Goal: Information Seeking & Learning: Learn about a topic

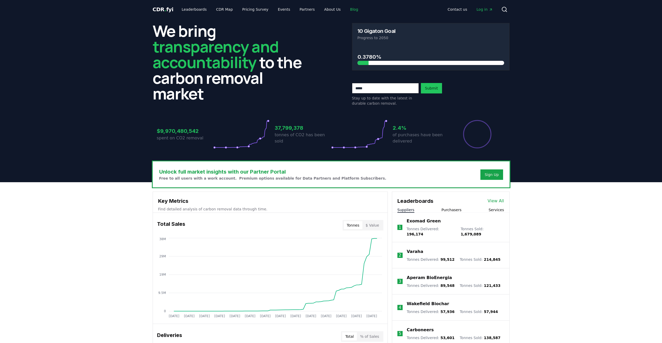
click at [346, 8] on link "Blog" at bounding box center [354, 9] width 16 height 9
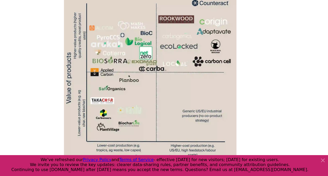
scroll to position [991, 0]
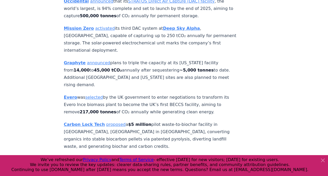
scroll to position [1012, 0]
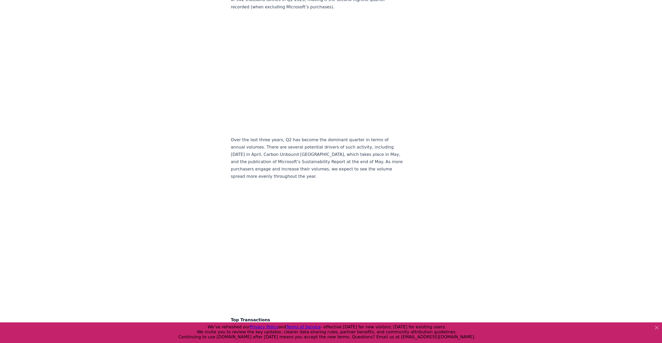
scroll to position [887, 0]
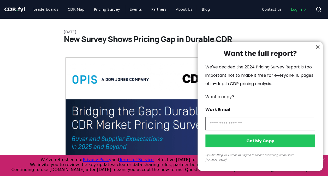
click at [319, 50] on icon "information" at bounding box center [317, 47] width 6 height 6
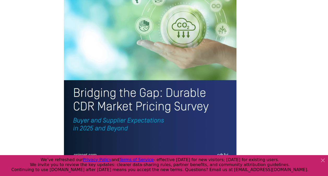
scroll to position [1158, 0]
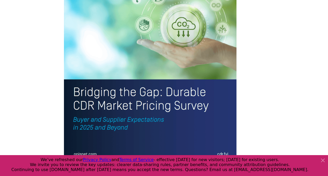
click at [166, 70] on img at bounding box center [150, 51] width 173 height 225
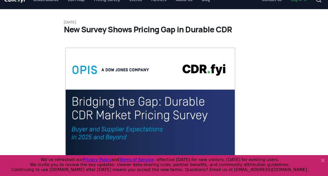
scroll to position [10, 0]
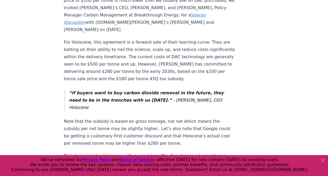
scroll to position [230, 0]
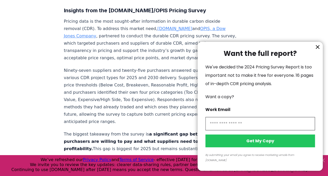
scroll to position [919, 0]
